Goal: Transaction & Acquisition: Purchase product/service

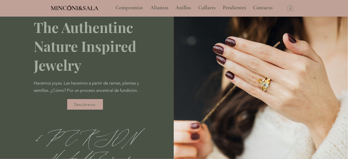
scroll to position [23, 0]
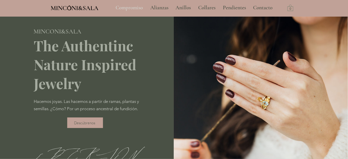
click at [135, 7] on p "Compromiso" at bounding box center [129, 8] width 32 height 13
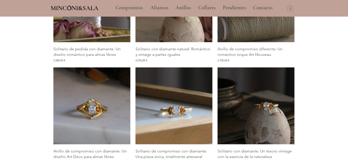
scroll to position [720, 0]
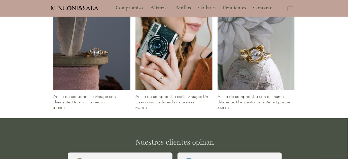
scroll to position [983, 0]
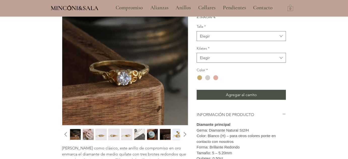
scroll to position [91, 0]
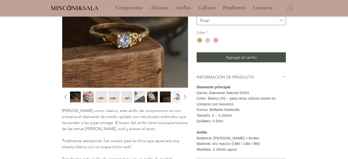
click at [90, 97] on img "2 / 13" at bounding box center [88, 97] width 11 height 11
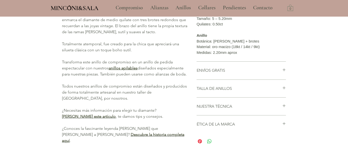
scroll to position [188, 0]
click at [285, 107] on icon "main content" at bounding box center [284, 106] width 4 height 4
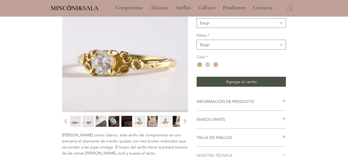
scroll to position [67, 0]
click at [182, 120] on icon "Diapositiva siguiente" at bounding box center [185, 121] width 8 height 8
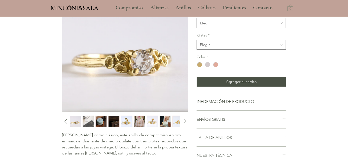
click at [182, 120] on icon "Diapositiva siguiente" at bounding box center [185, 121] width 8 height 8
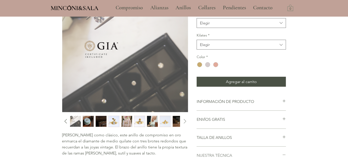
click at [185, 119] on icon "Diapositiva siguiente" at bounding box center [185, 121] width 8 height 8
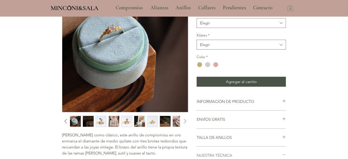
click at [185, 119] on icon "Diapositiva siguiente" at bounding box center [185, 121] width 8 height 8
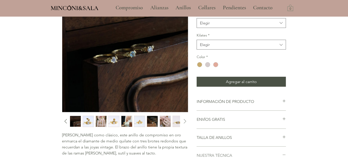
click at [185, 119] on icon "Diapositiva siguiente" at bounding box center [185, 121] width 8 height 8
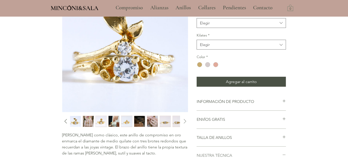
click at [185, 119] on icon "Diapositiva siguiente" at bounding box center [185, 121] width 8 height 8
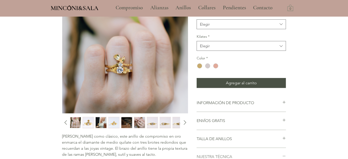
scroll to position [61, 0]
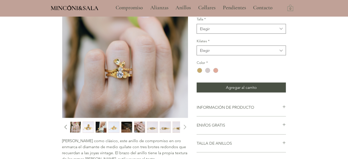
click at [183, 128] on icon "Diapositiva siguiente" at bounding box center [185, 127] width 8 height 8
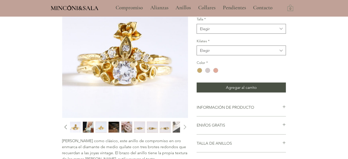
click at [184, 128] on icon "Diapositiva siguiente" at bounding box center [185, 127] width 8 height 8
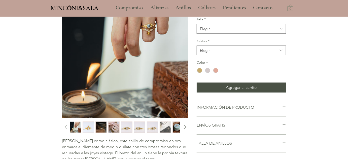
click at [184, 128] on icon "Diapositiva siguiente" at bounding box center [185, 127] width 8 height 8
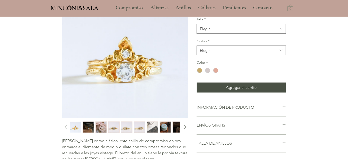
click at [184, 128] on icon "Diapositiva siguiente" at bounding box center [185, 127] width 8 height 8
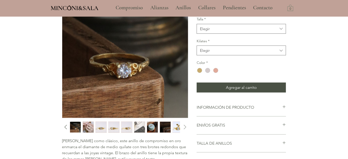
click at [184, 128] on icon "Diapositiva siguiente" at bounding box center [185, 127] width 8 height 8
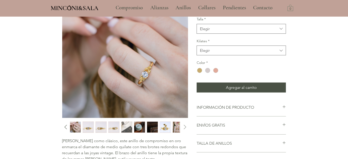
click at [184, 128] on icon "Diapositiva siguiente" at bounding box center [185, 127] width 8 height 8
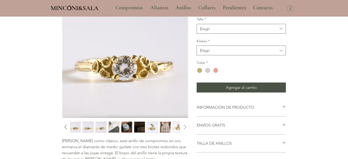
click at [183, 127] on icon "Diapositiva siguiente" at bounding box center [185, 127] width 8 height 8
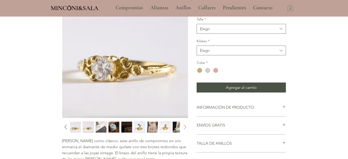
click at [184, 127] on icon "Diapositiva siguiente" at bounding box center [185, 127] width 8 height 8
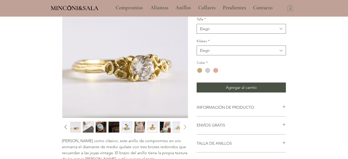
click at [184, 127] on icon "Diapositiva siguiente" at bounding box center [185, 127] width 8 height 8
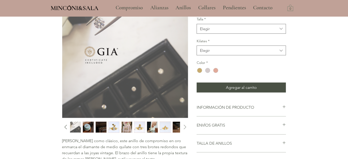
click at [184, 127] on icon "Diapositiva siguiente" at bounding box center [185, 127] width 8 height 8
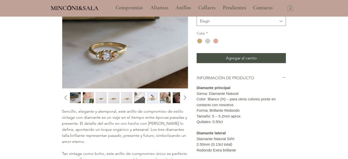
scroll to position [91, 0]
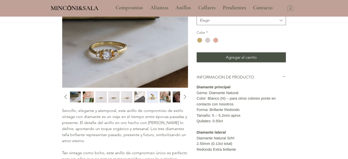
click at [86, 97] on img "2 / 12" at bounding box center [88, 97] width 11 height 11
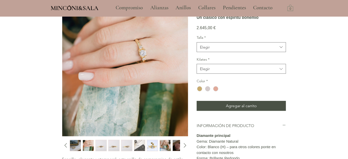
scroll to position [46, 0]
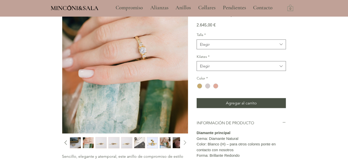
click at [184, 140] on icon "Diapositiva siguiente" at bounding box center [185, 143] width 8 height 8
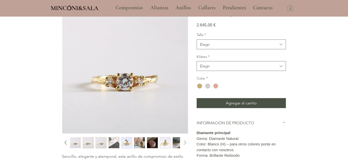
click at [185, 142] on icon "Diapositiva siguiente" at bounding box center [185, 143] width 3 height 5
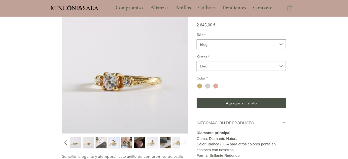
click at [185, 142] on icon "Diapositiva siguiente" at bounding box center [185, 143] width 3 height 5
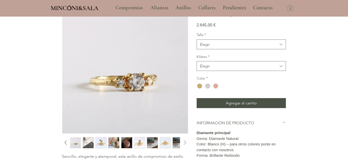
click at [185, 142] on icon "Diapositiva siguiente" at bounding box center [185, 143] width 3 height 5
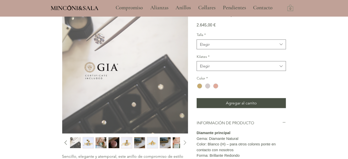
click at [186, 142] on icon "Diapositiva siguiente" at bounding box center [185, 143] width 8 height 8
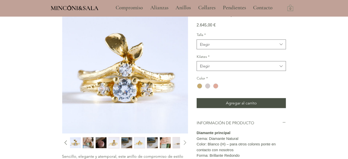
click at [183, 141] on icon "Diapositiva siguiente" at bounding box center [185, 143] width 8 height 8
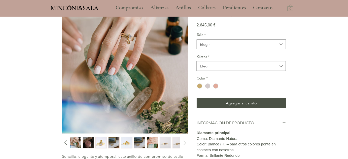
click at [259, 69] on span "Elegir" at bounding box center [238, 65] width 77 height 5
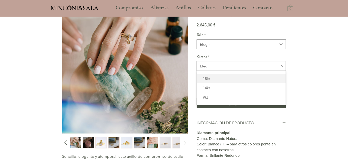
click at [253, 81] on span "18kt" at bounding box center [241, 78] width 83 height 5
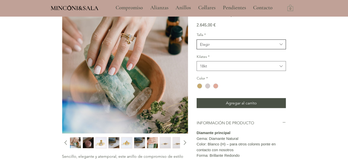
click at [248, 47] on span "Elegir" at bounding box center [238, 44] width 77 height 5
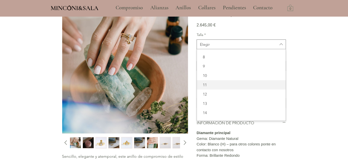
click at [242, 88] on span "11" at bounding box center [241, 84] width 83 height 5
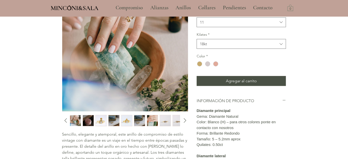
scroll to position [68, 0]
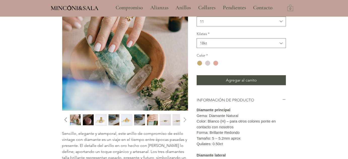
click at [184, 122] on icon "Diapositiva siguiente" at bounding box center [185, 120] width 8 height 8
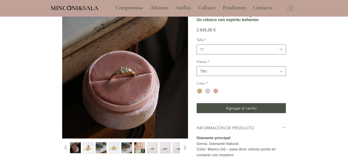
scroll to position [46, 0]
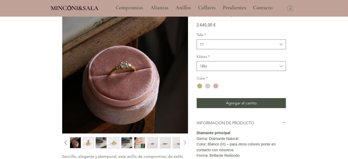
click at [185, 142] on icon "Diapositiva siguiente" at bounding box center [185, 143] width 8 height 8
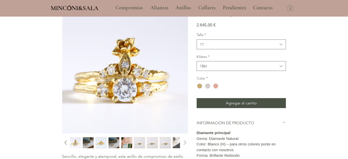
click at [184, 142] on icon "Diapositiva siguiente" at bounding box center [185, 143] width 8 height 8
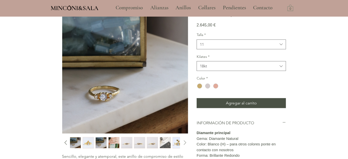
click at [184, 143] on icon "Diapositiva siguiente" at bounding box center [185, 143] width 8 height 8
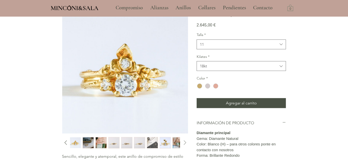
click at [184, 143] on icon "Diapositiva siguiente" at bounding box center [185, 143] width 8 height 8
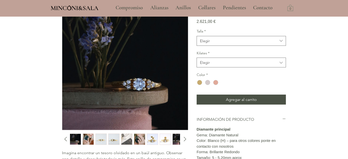
scroll to position [57, 0]
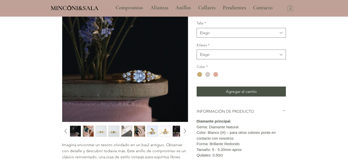
click at [90, 132] on img "2 / 10" at bounding box center [88, 131] width 11 height 11
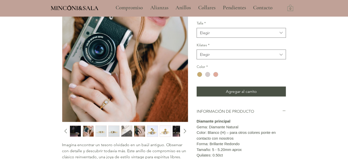
click at [98, 132] on img "3 / 10" at bounding box center [101, 131] width 11 height 11
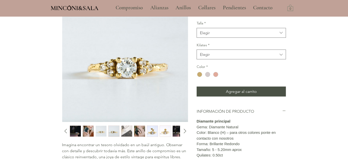
click at [102, 133] on img "3 / 10" at bounding box center [101, 131] width 11 height 11
click at [113, 132] on img "4 / 10" at bounding box center [113, 131] width 11 height 11
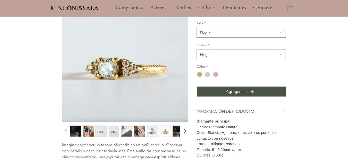
click at [127, 133] on img "5 / 10" at bounding box center [126, 131] width 11 height 11
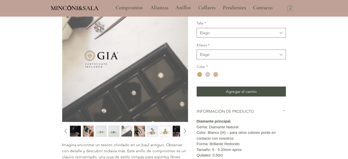
click at [140, 133] on img "6 / 10" at bounding box center [139, 131] width 11 height 11
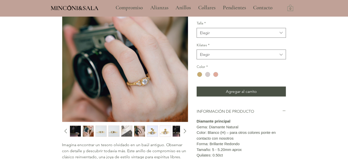
click at [152, 133] on img "7 / 10" at bounding box center [152, 131] width 11 height 11
